Goal: Task Accomplishment & Management: Complete application form

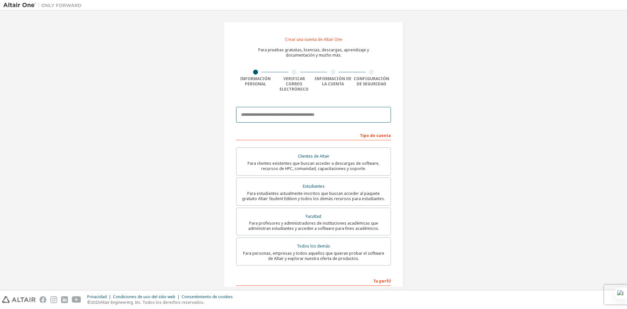
click at [282, 108] on input "email" at bounding box center [313, 115] width 155 height 16
click at [347, 111] on input "email" at bounding box center [313, 115] width 155 height 16
click at [362, 112] on input "email" at bounding box center [313, 115] width 155 height 16
click at [397, 166] on div "Crear una cuenta de Altair One Para pruebas gratuitas, licencias, descargas, ap…" at bounding box center [314, 193] width 180 height 342
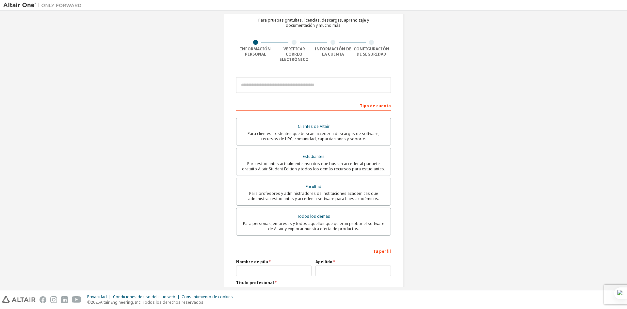
scroll to position [29, 0]
click at [269, 82] on input "email" at bounding box center [313, 85] width 155 height 16
type input "**********"
click at [321, 161] on font "Para estudiantes actualmente inscritos que buscan acceder al paquete gratuito A…" at bounding box center [313, 166] width 143 height 11
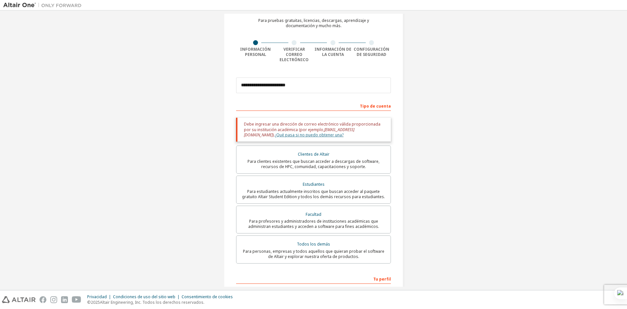
click at [286, 132] on font "¿Qué pasa si no puedo obtener una?" at bounding box center [309, 135] width 69 height 6
